Goal: Register for event/course

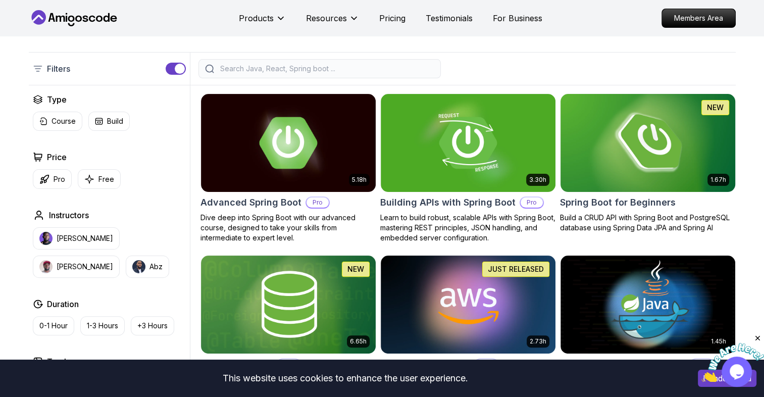
click at [596, 135] on img at bounding box center [647, 142] width 183 height 102
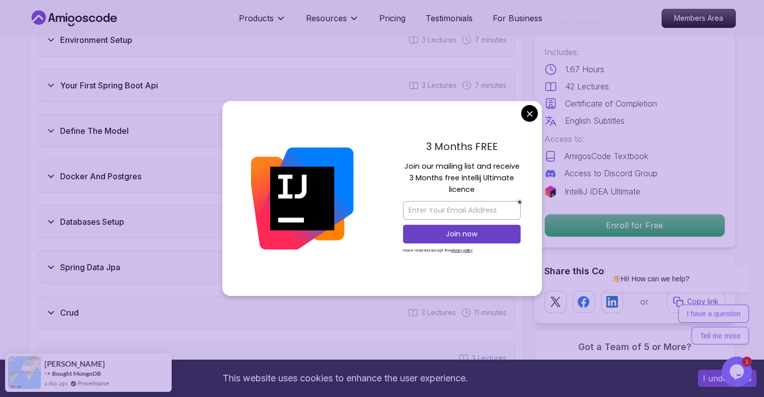
scroll to position [1451, 0]
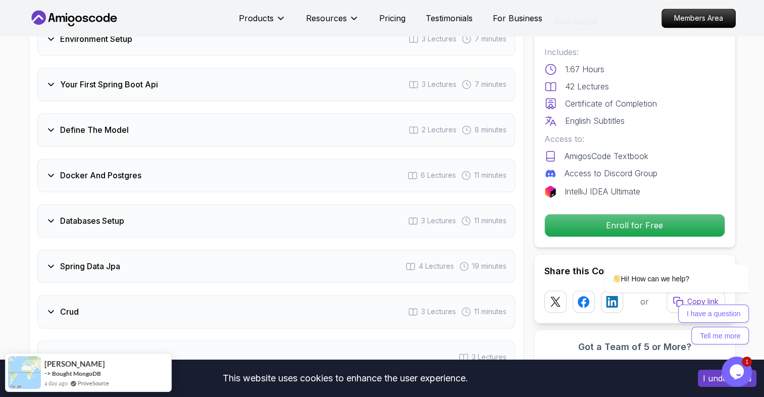
click at [89, 169] on h3 "Docker And Postgres" at bounding box center [100, 175] width 81 height 12
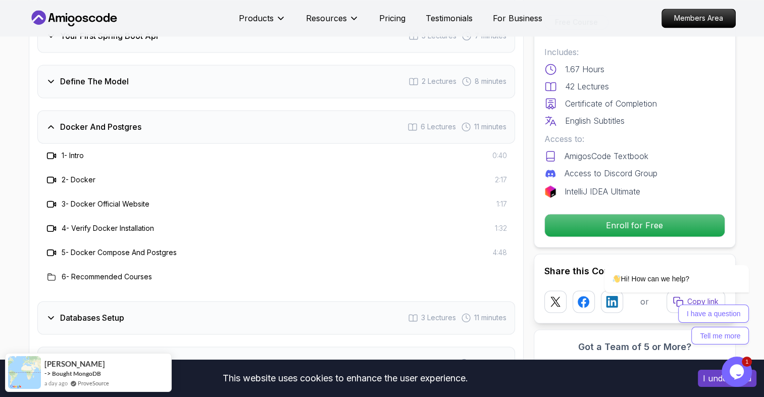
scroll to position [1403, 0]
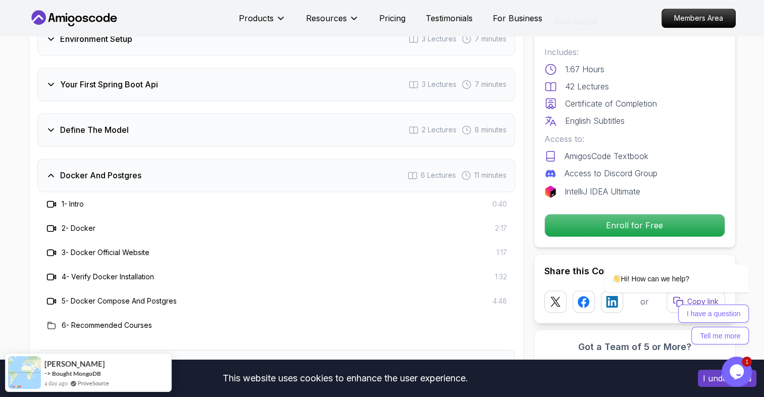
click at [49, 199] on icon at bounding box center [51, 204] width 10 height 10
click at [50, 199] on icon at bounding box center [51, 204] width 10 height 10
click at [66, 223] on div "2 - Docker 2:17" at bounding box center [276, 228] width 478 height 24
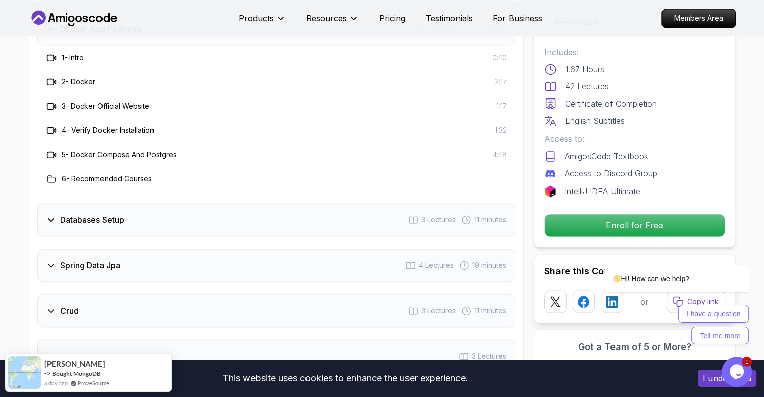
scroll to position [1550, 0]
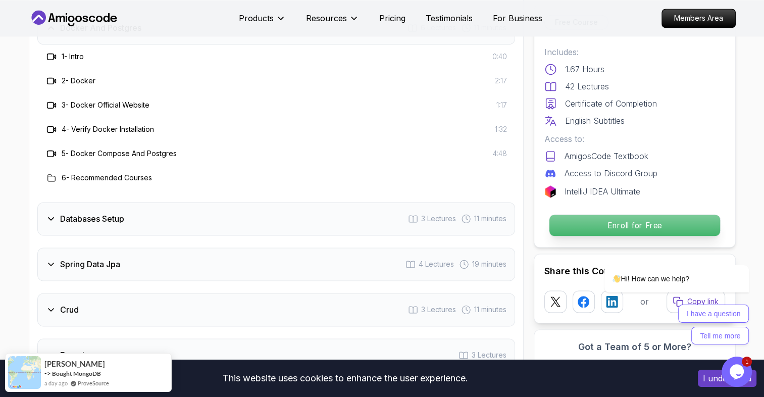
click at [564, 225] on p "Enroll for Free" at bounding box center [634, 225] width 171 height 21
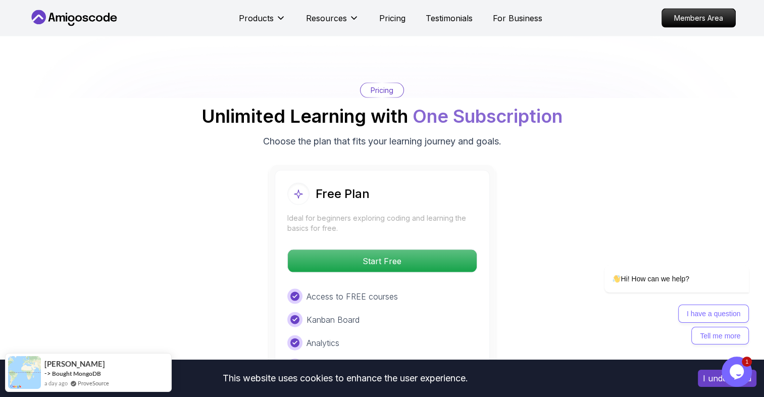
scroll to position [2076, 0]
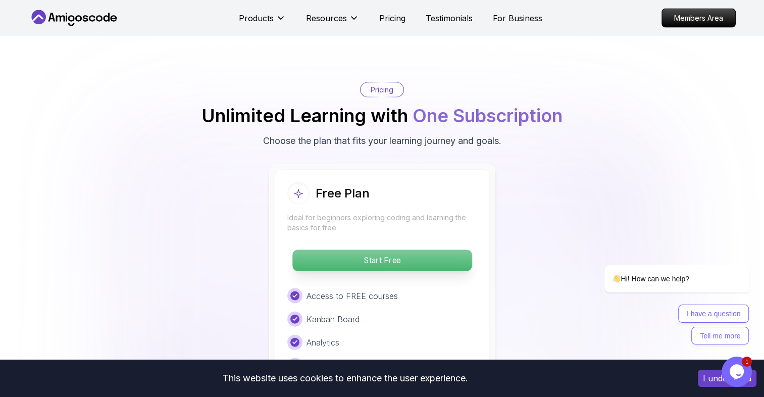
click at [374, 250] on p "Start Free" at bounding box center [381, 260] width 179 height 21
